Goal: Check status: Check status

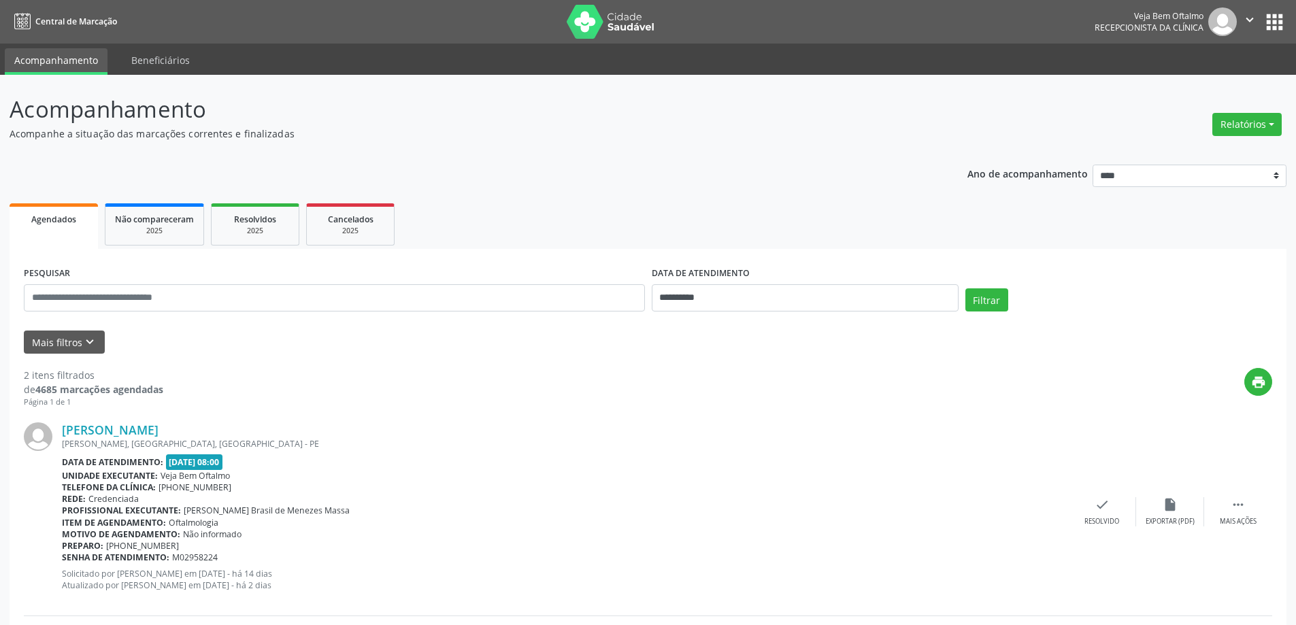
select select "*"
click at [930, 301] on input "**********" at bounding box center [805, 297] width 307 height 27
click at [756, 424] on span "15" at bounding box center [756, 423] width 27 height 27
type input "**********"
click at [756, 424] on span "15" at bounding box center [756, 423] width 27 height 27
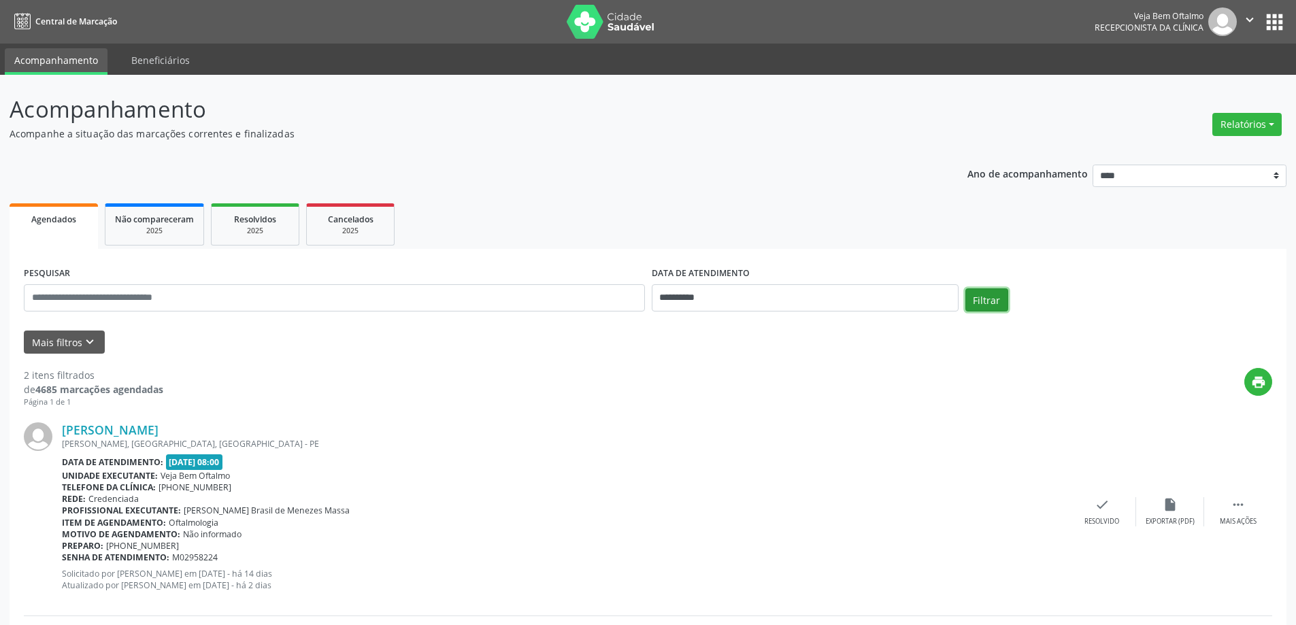
click at [990, 305] on button "Filtrar" at bounding box center [986, 299] width 43 height 23
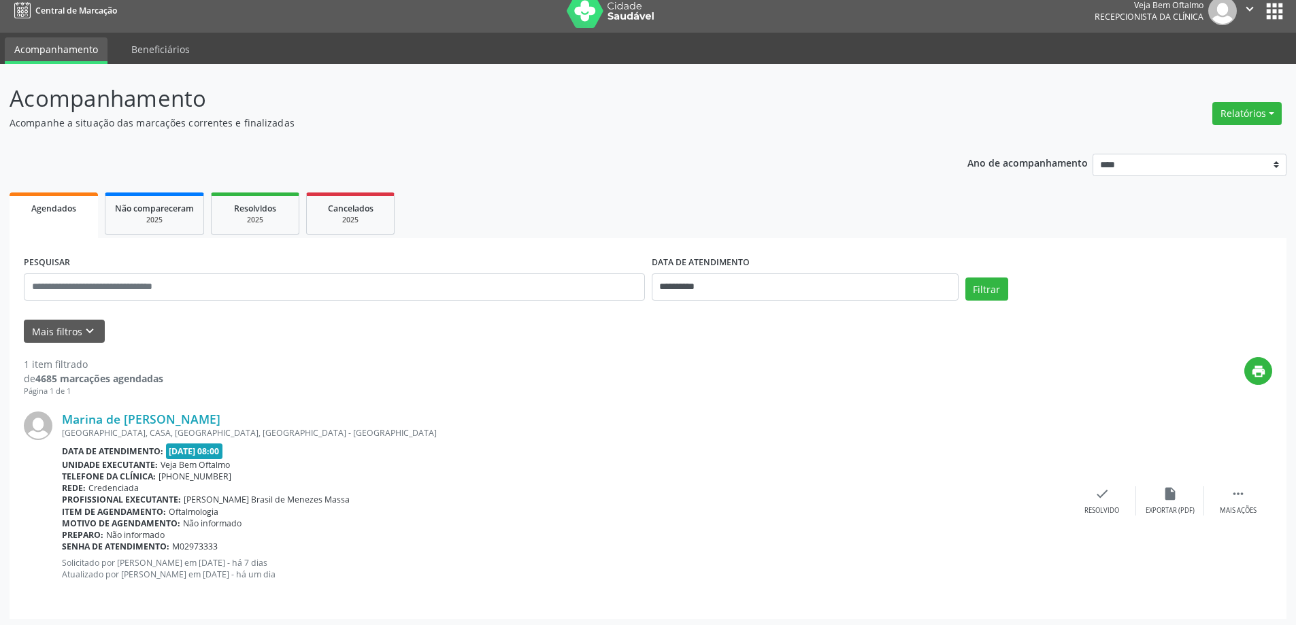
scroll to position [14, 0]
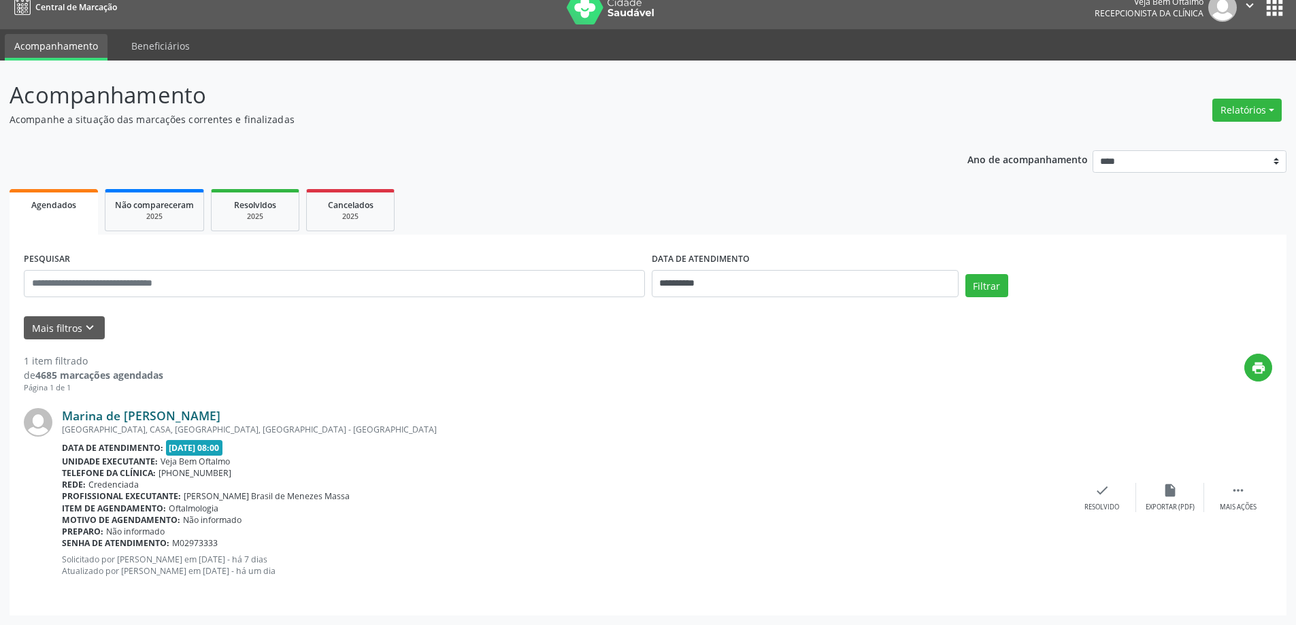
click at [207, 416] on link "Marina de [PERSON_NAME]" at bounding box center [141, 415] width 158 height 15
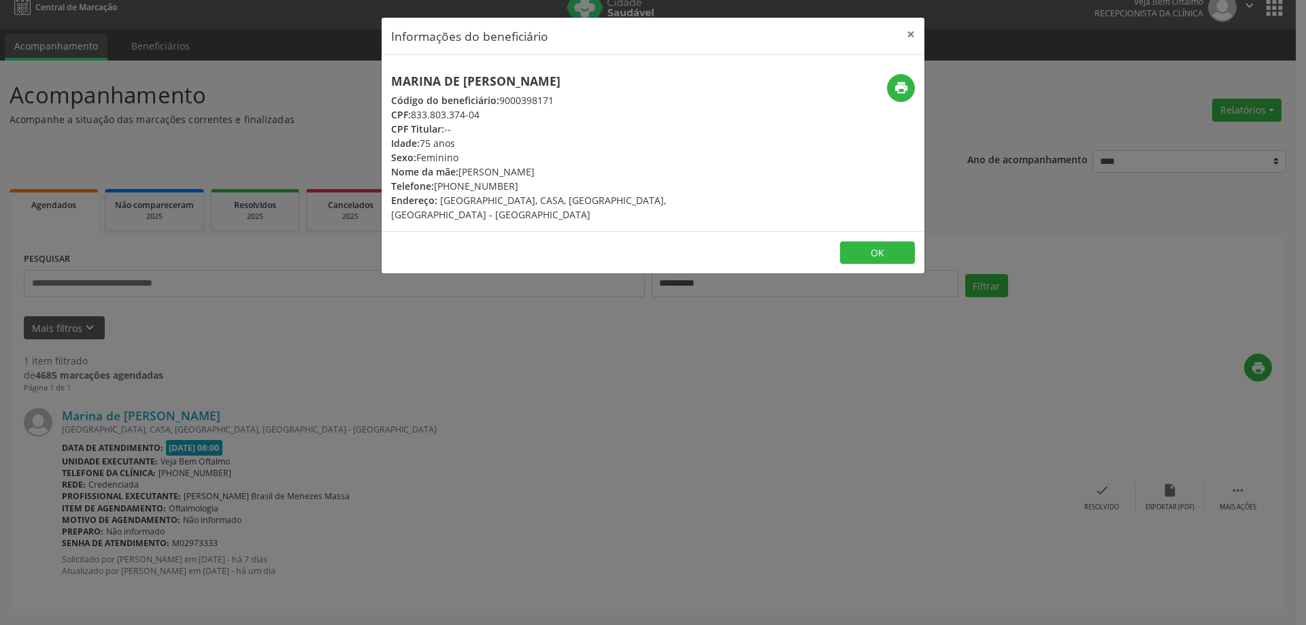
drag, startPoint x: 390, startPoint y: 82, endPoint x: 637, endPoint y: 78, distance: 246.9
click at [637, 78] on div "Marina de [PERSON_NAME] Código do beneficiário: 9000398171 CPF: 833.803.374-04 …" at bounding box center [563, 148] width 362 height 148
copy h5 "Marina de [PERSON_NAME]"
click at [912, 29] on button "×" at bounding box center [910, 34] width 27 height 33
